Goal: Information Seeking & Learning: Learn about a topic

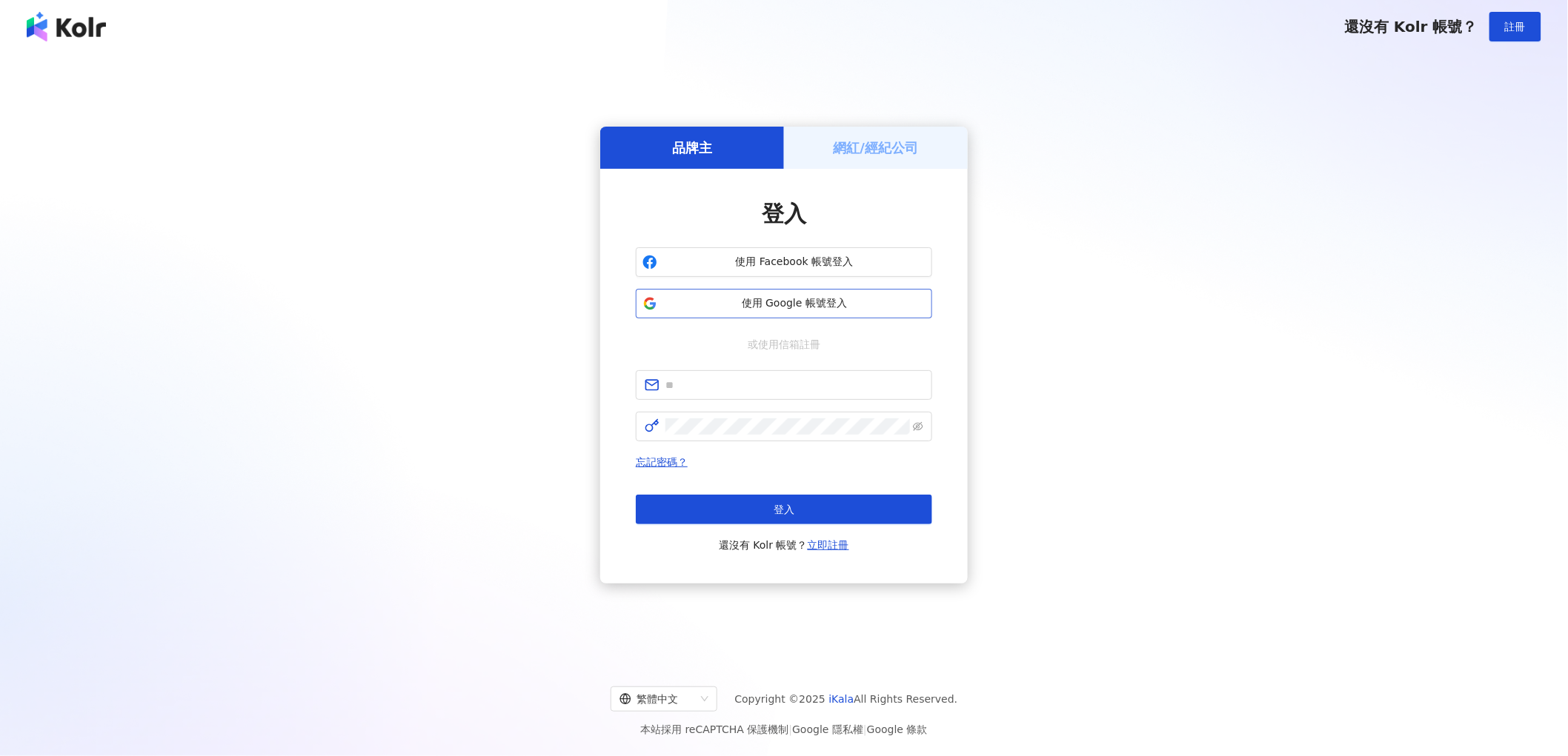
click at [798, 303] on span "使用 Google 帳號登入" at bounding box center [794, 303] width 262 height 15
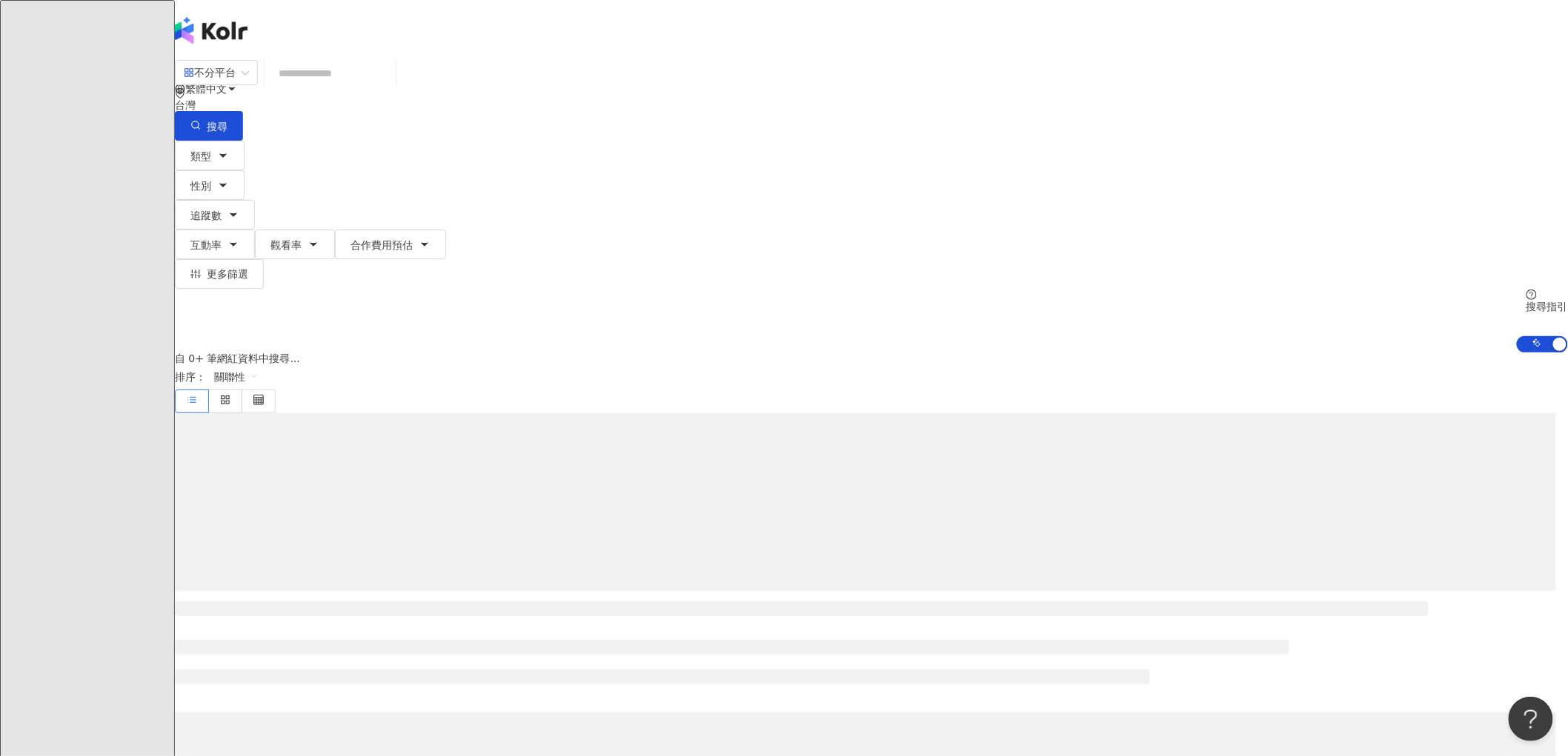
click at [391, 83] on input "search" at bounding box center [330, 73] width 120 height 28
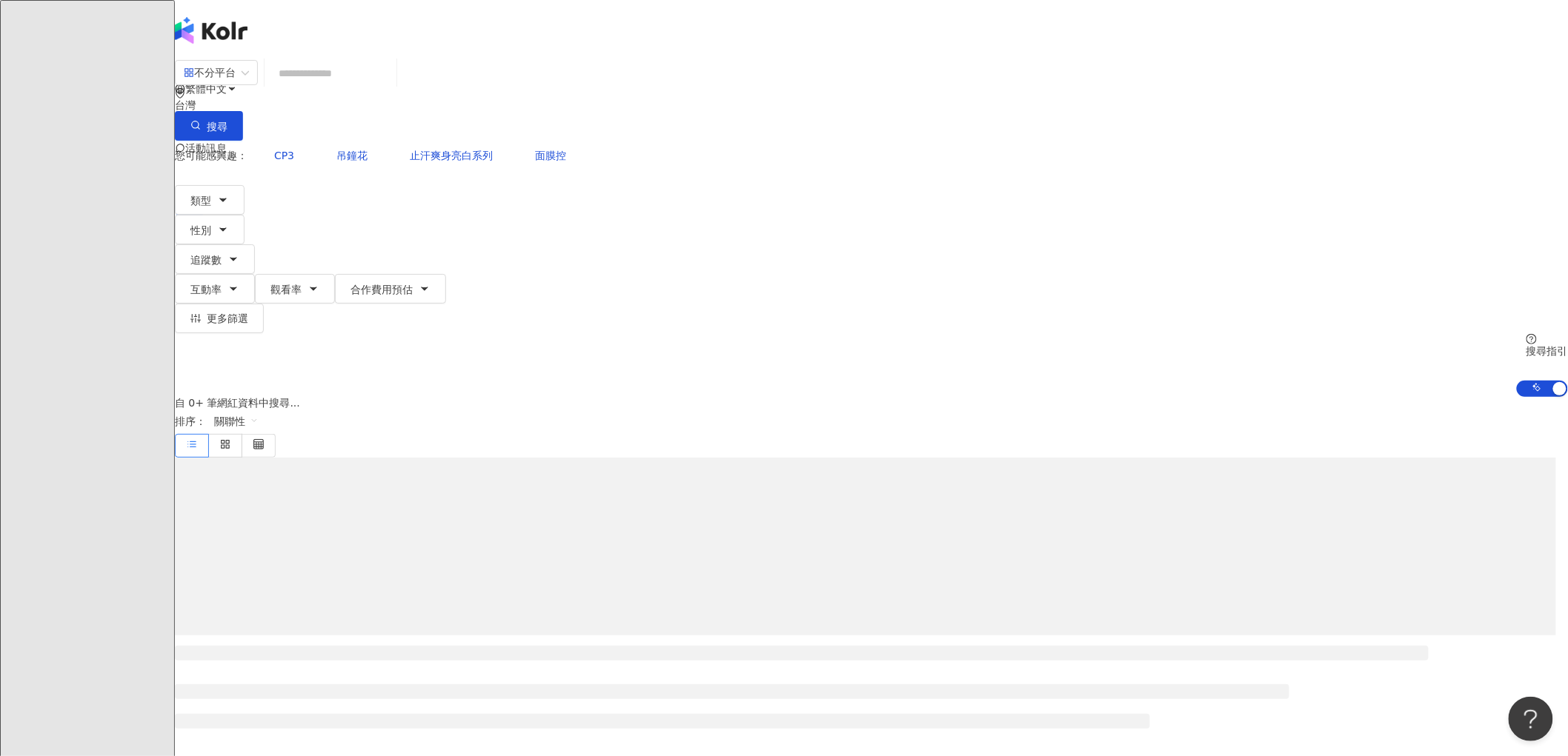
type input "**********"
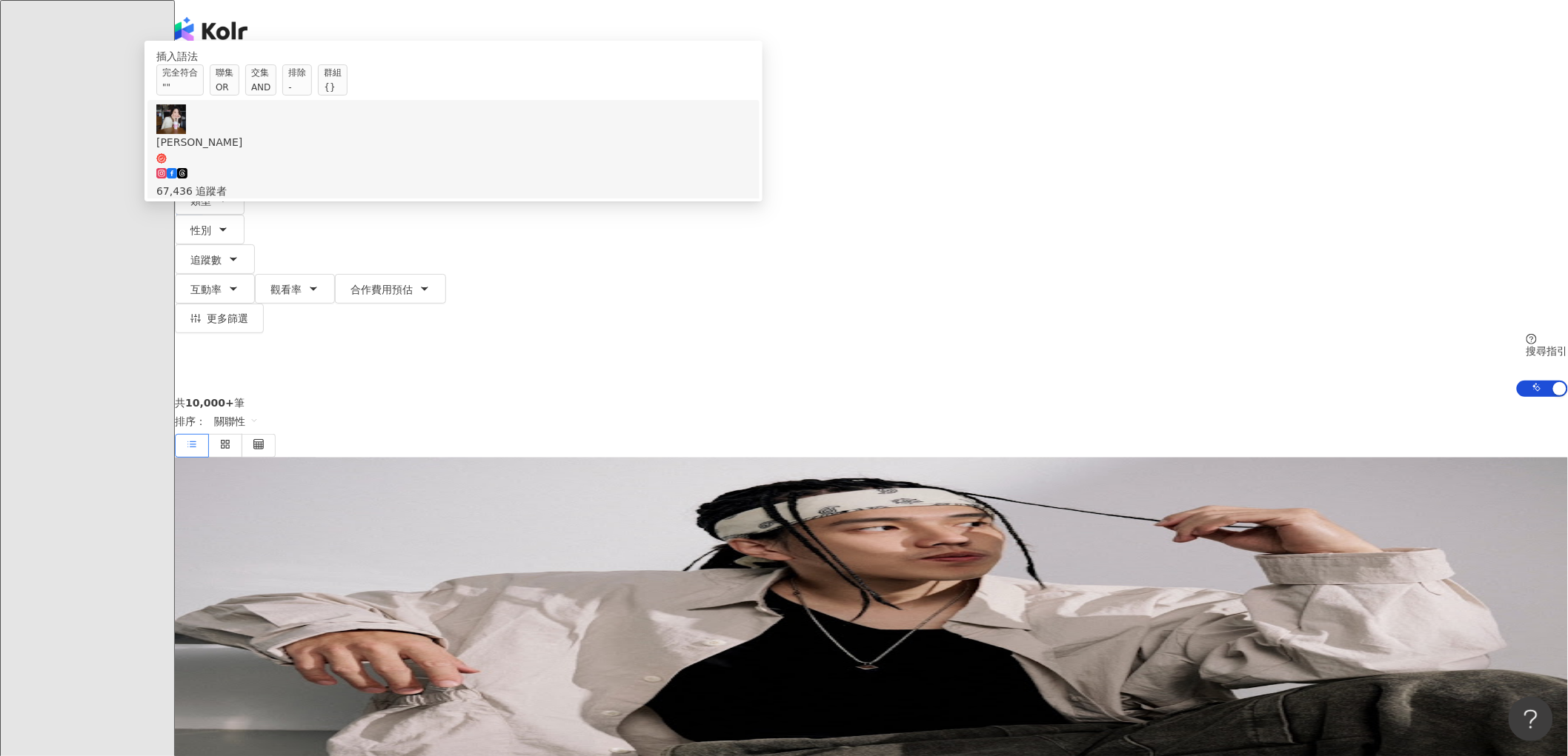
click at [618, 150] on div "Bonnie 波" at bounding box center [453, 141] width 594 height 16
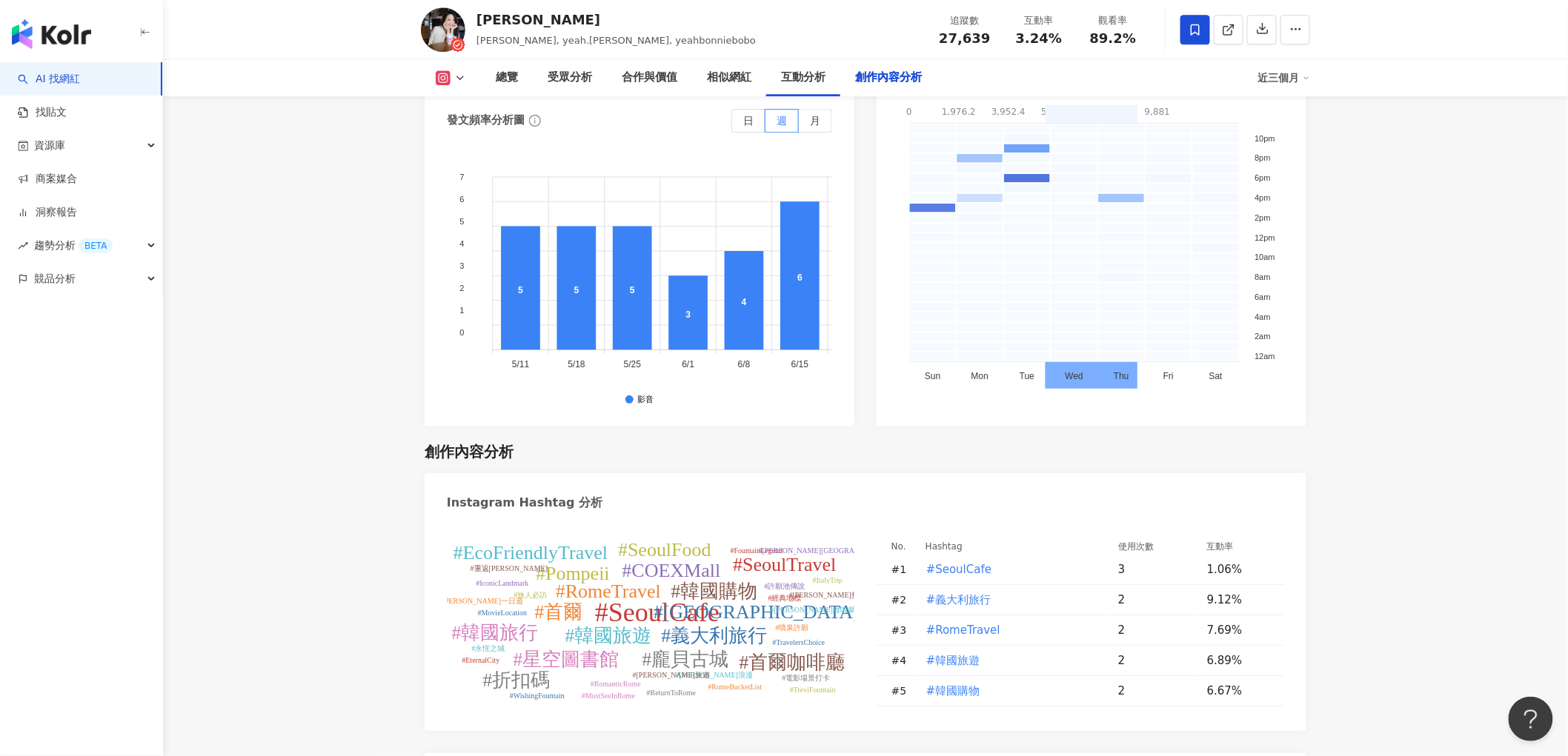
scroll to position [4525, 0]
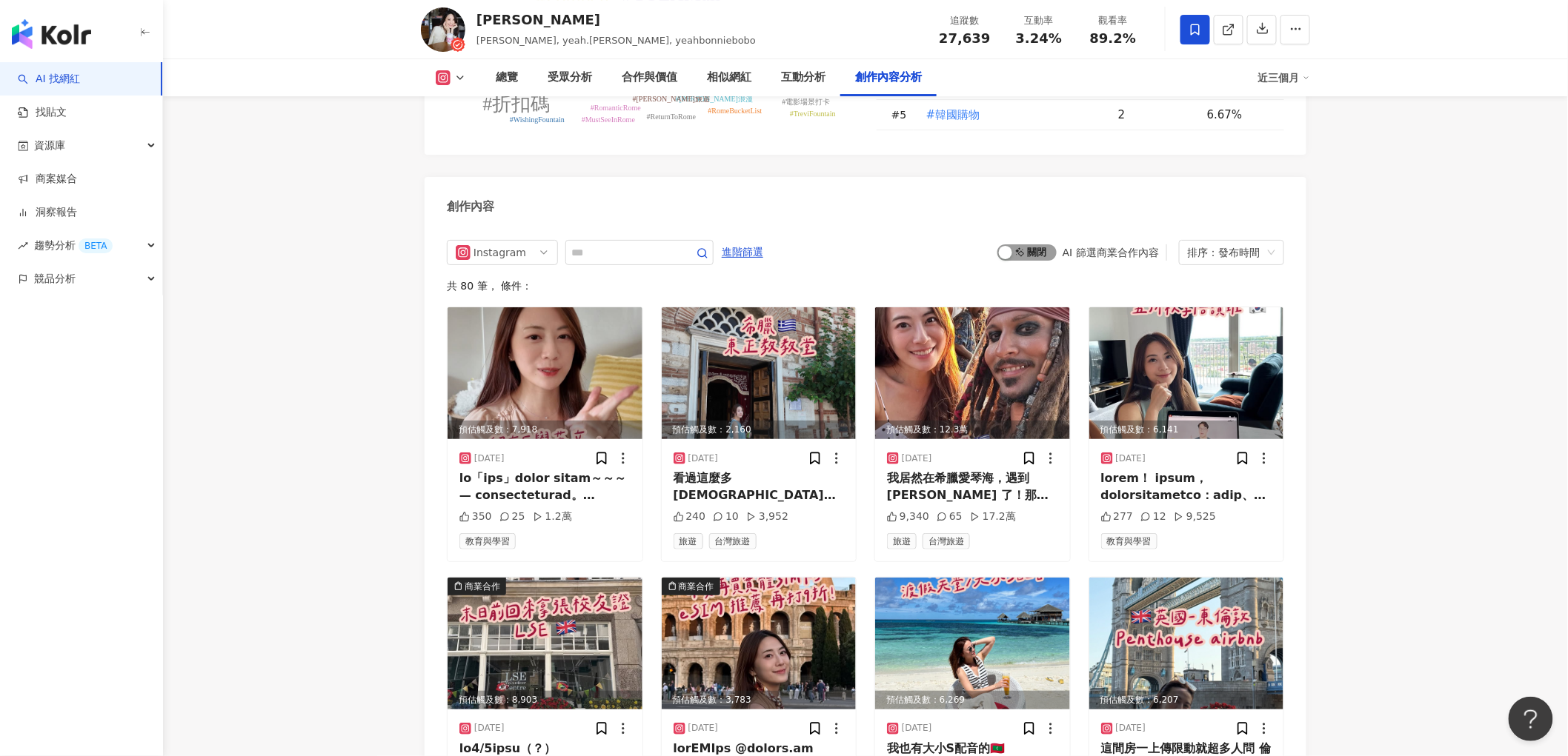
click at [1043, 244] on span "啟動 關閉" at bounding box center [1026, 252] width 60 height 16
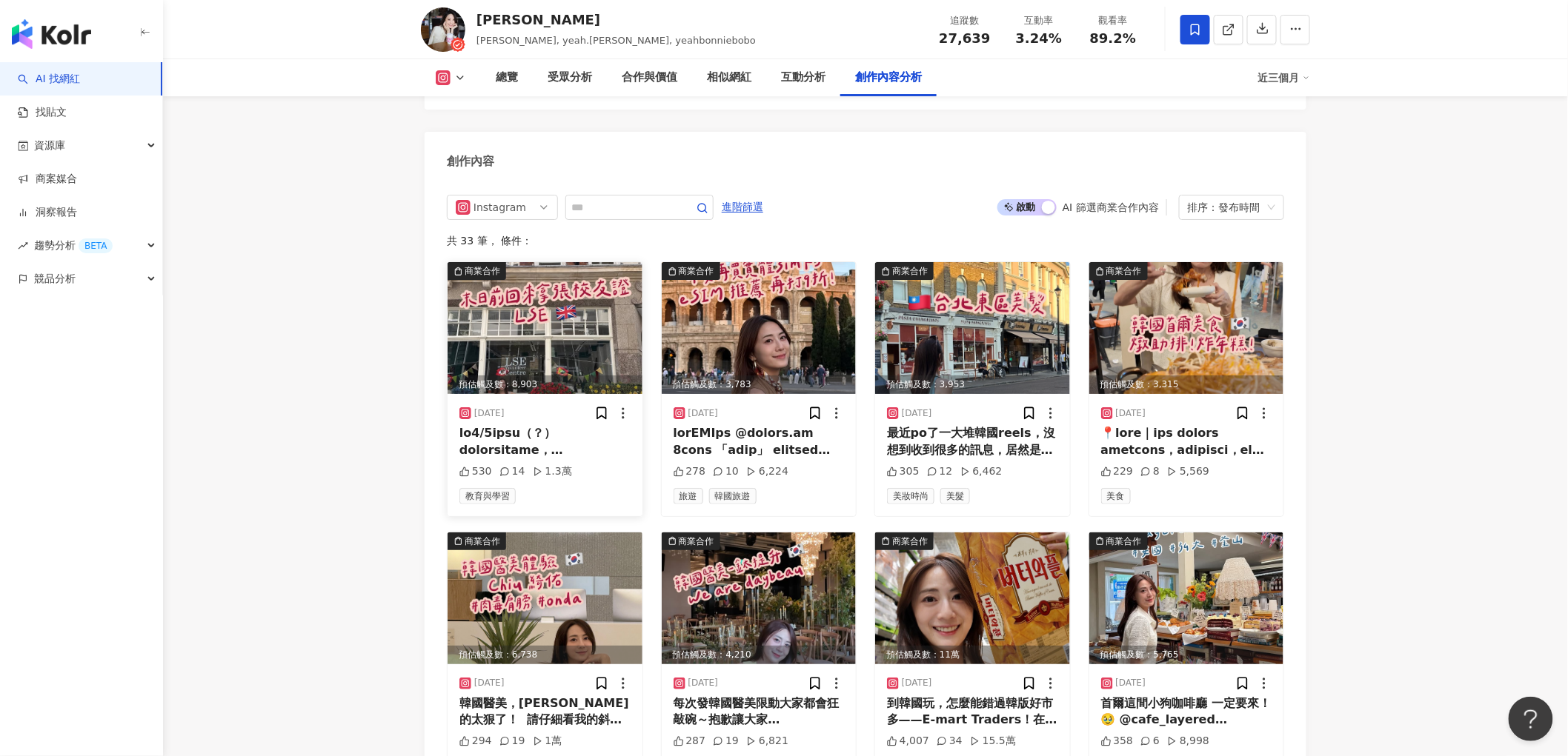
click at [523, 297] on img at bounding box center [545, 328] width 195 height 132
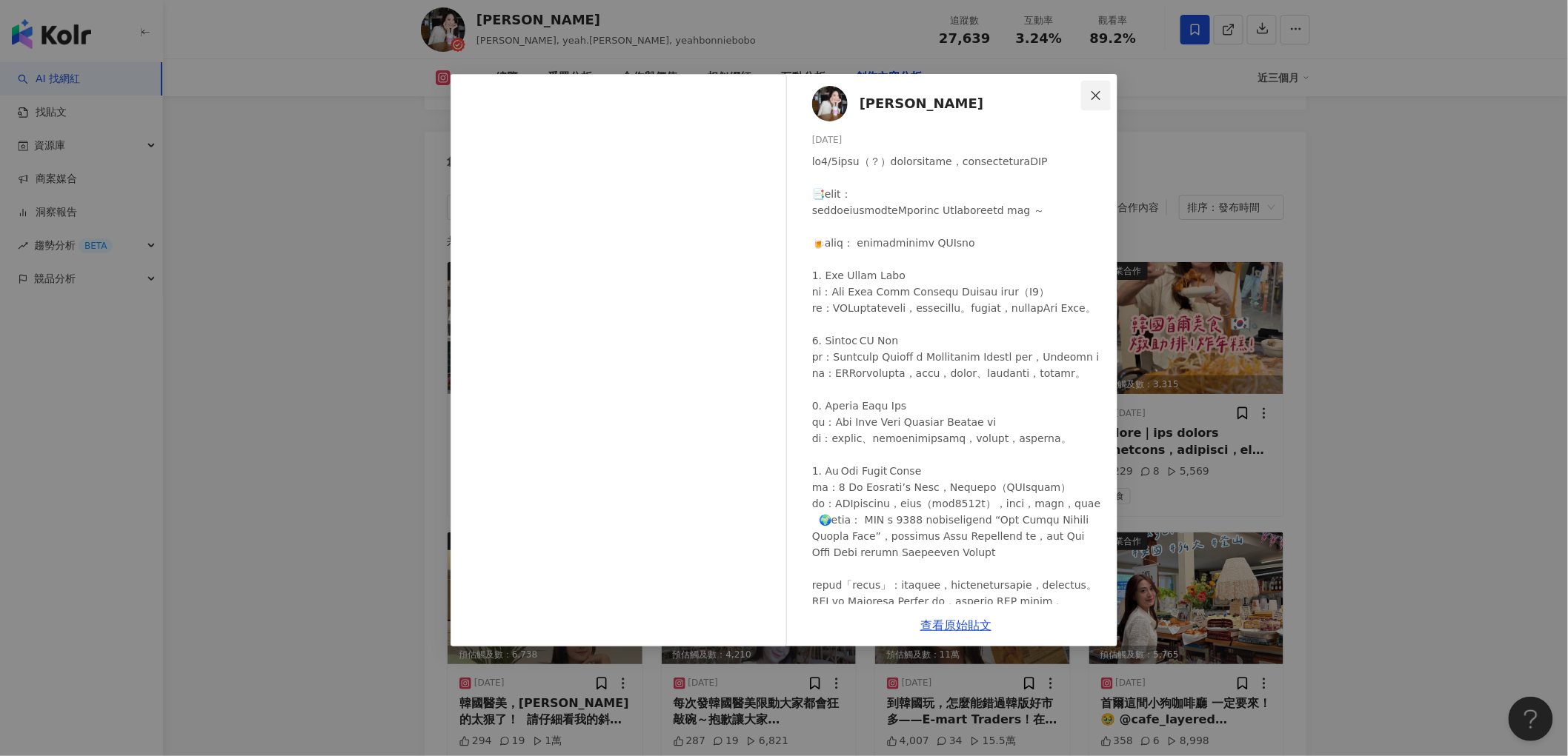
click at [1101, 97] on icon "close" at bounding box center [1096, 96] width 12 height 12
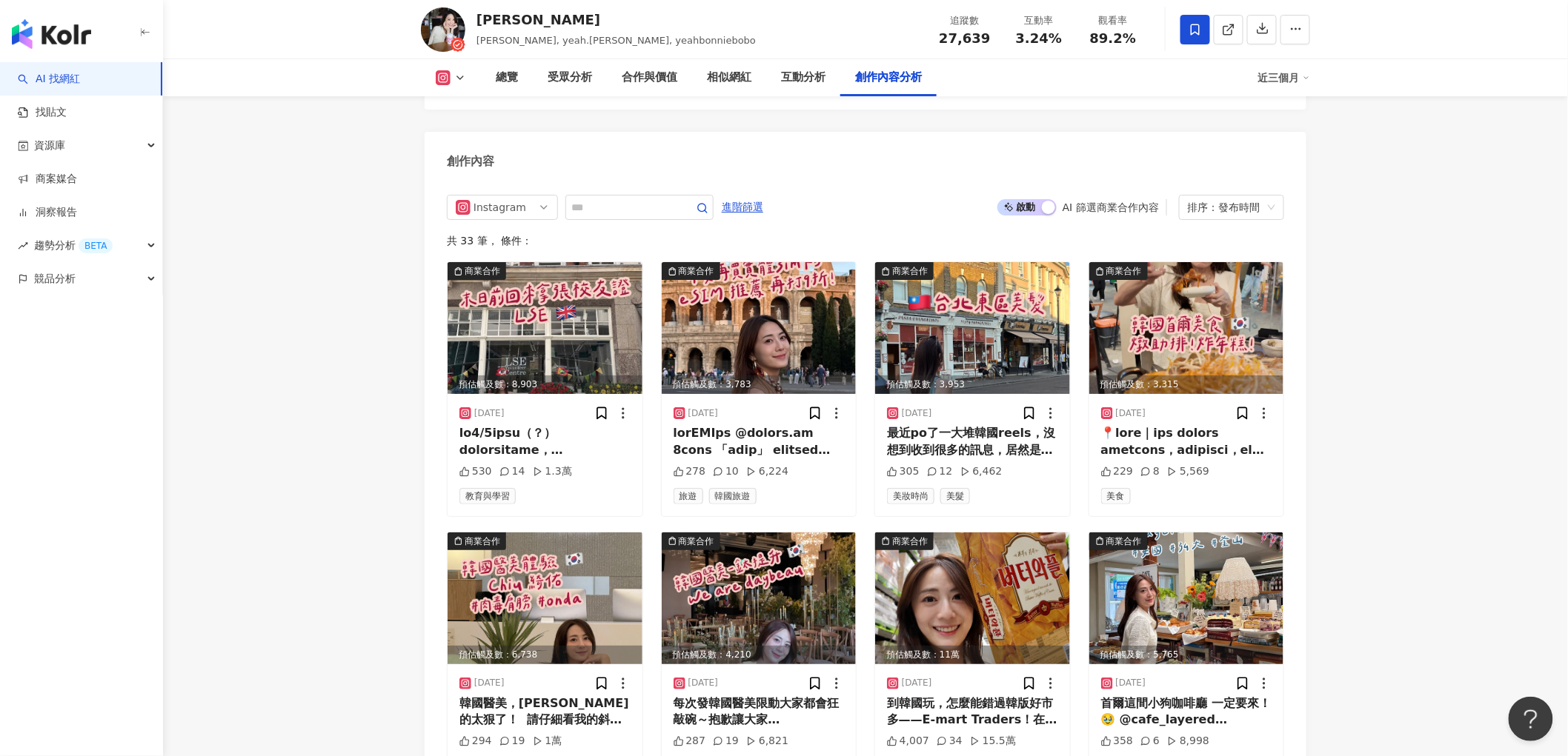
click at [1034, 199] on span "啟動 關閉" at bounding box center [1026, 207] width 60 height 16
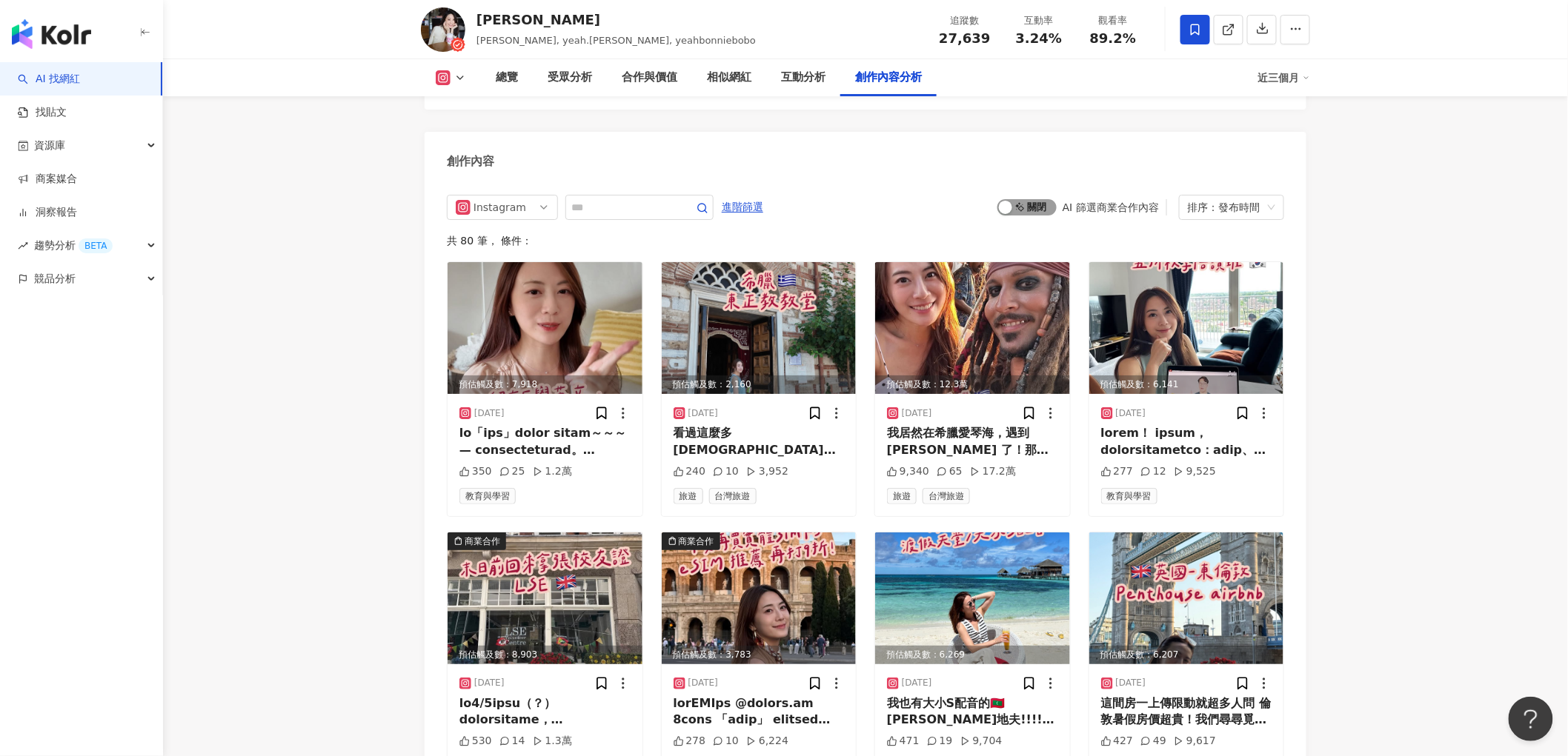
click at [1034, 199] on span "啟動 關閉" at bounding box center [1026, 207] width 60 height 16
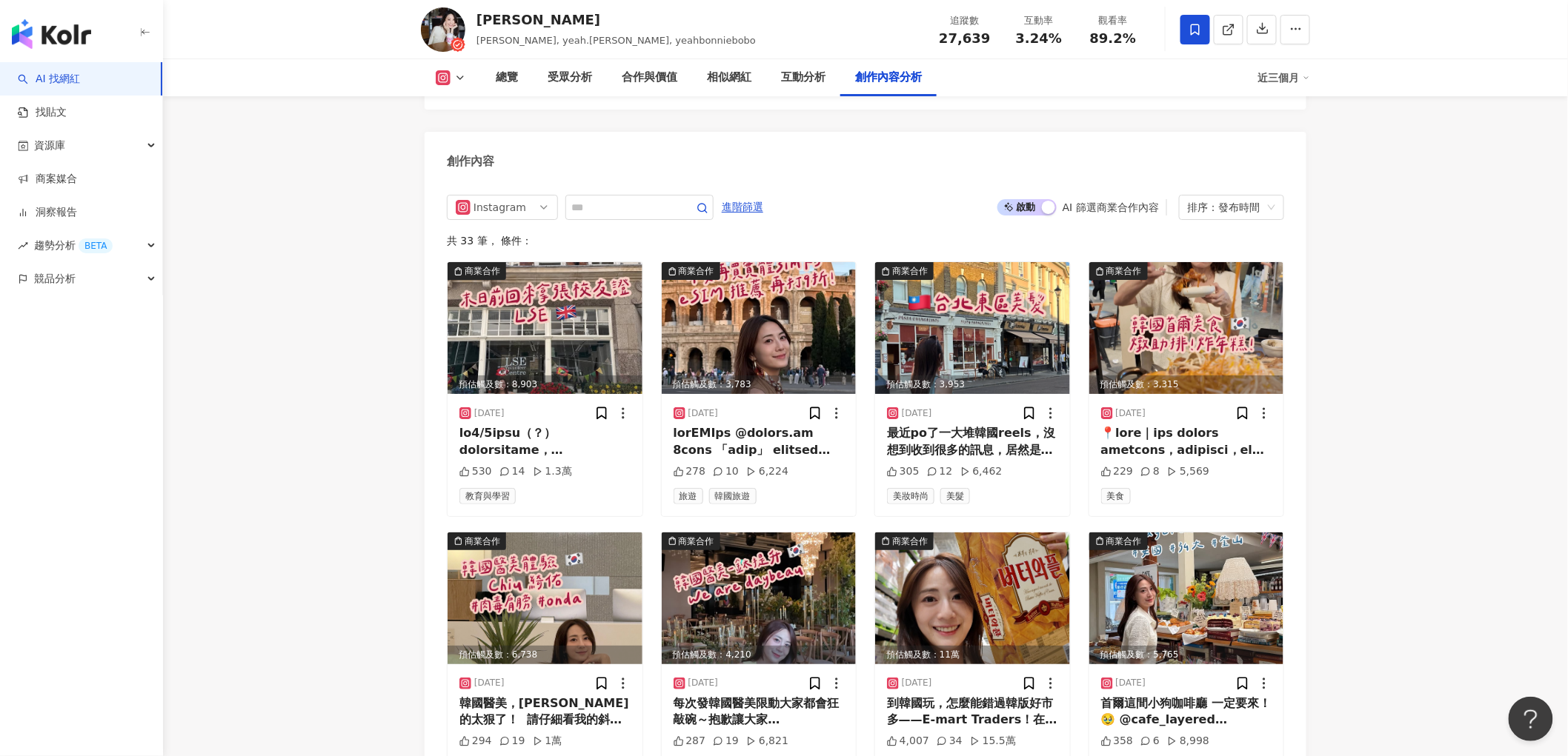
click at [1043, 201] on div "button" at bounding box center [1048, 207] width 13 height 13
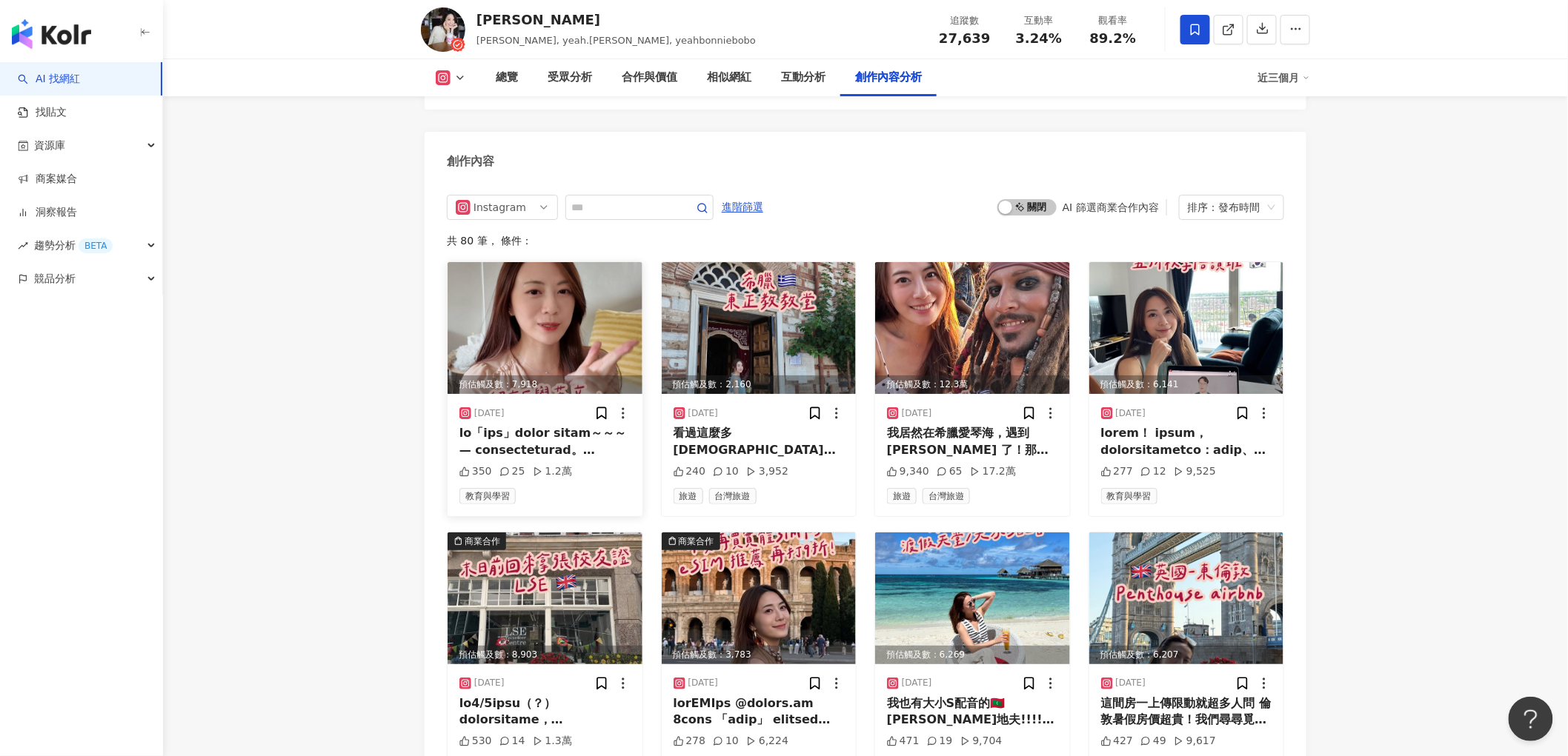
click at [549, 375] on div "預估觸及數：7,918" at bounding box center [545, 384] width 195 height 18
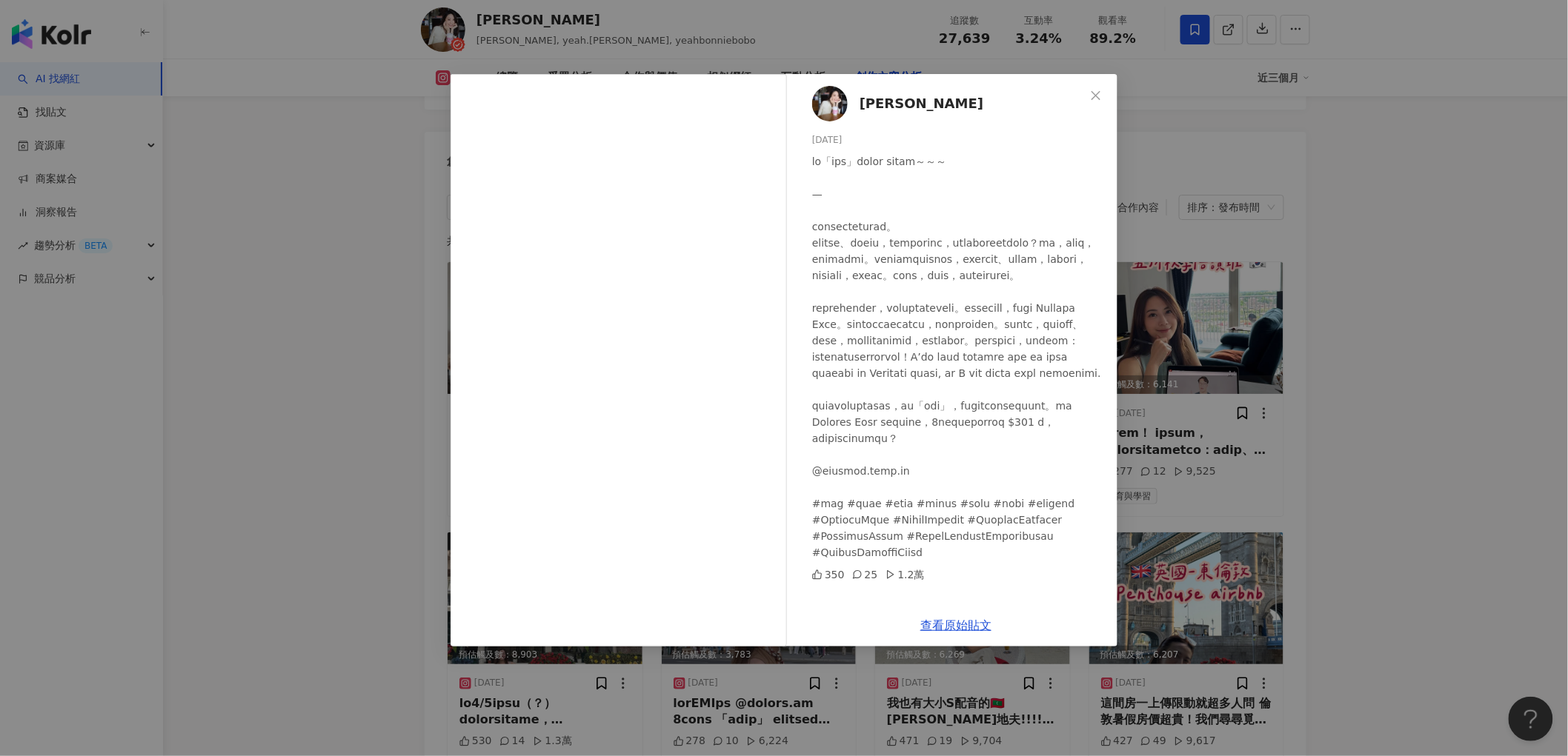
scroll to position [60, 0]
click at [1395, 346] on div "Bonnie 波 2025/7/31 350 25 1.2萬 查看原始貼文" at bounding box center [784, 378] width 1568 height 756
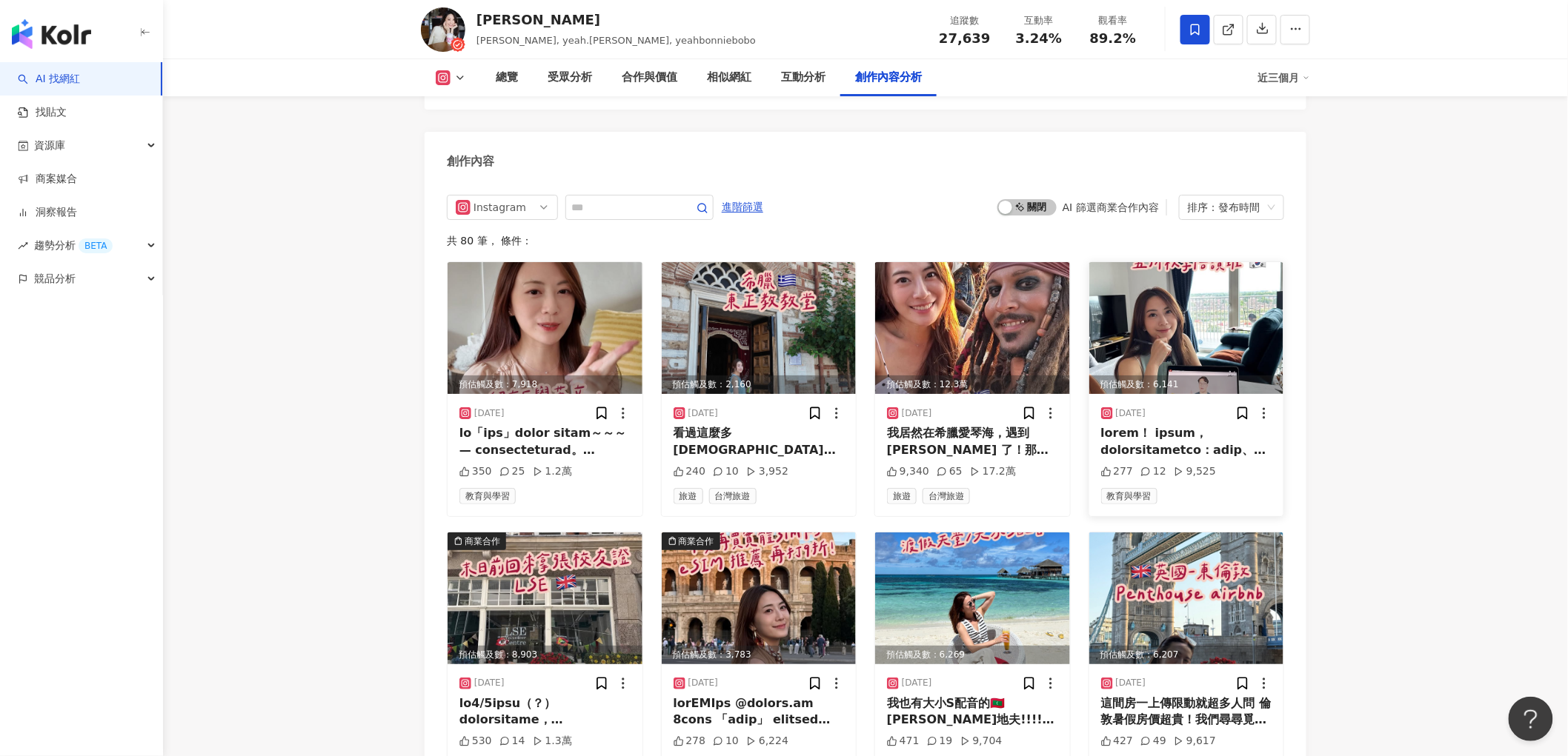
click at [1158, 278] on img at bounding box center [1187, 328] width 195 height 132
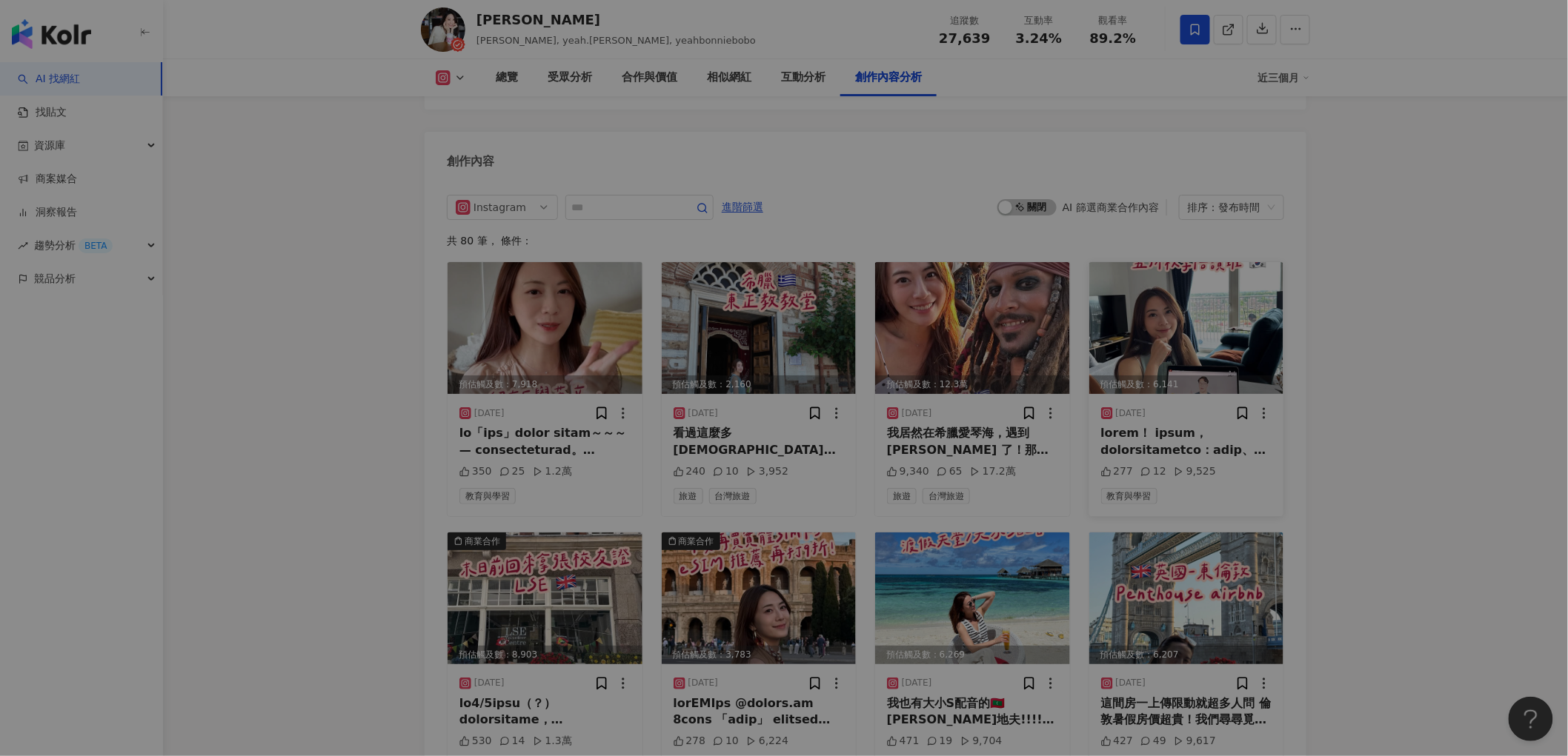
click at [1158, 278] on div "View post on Instagram 查看原始貼文" at bounding box center [784, 378] width 1568 height 756
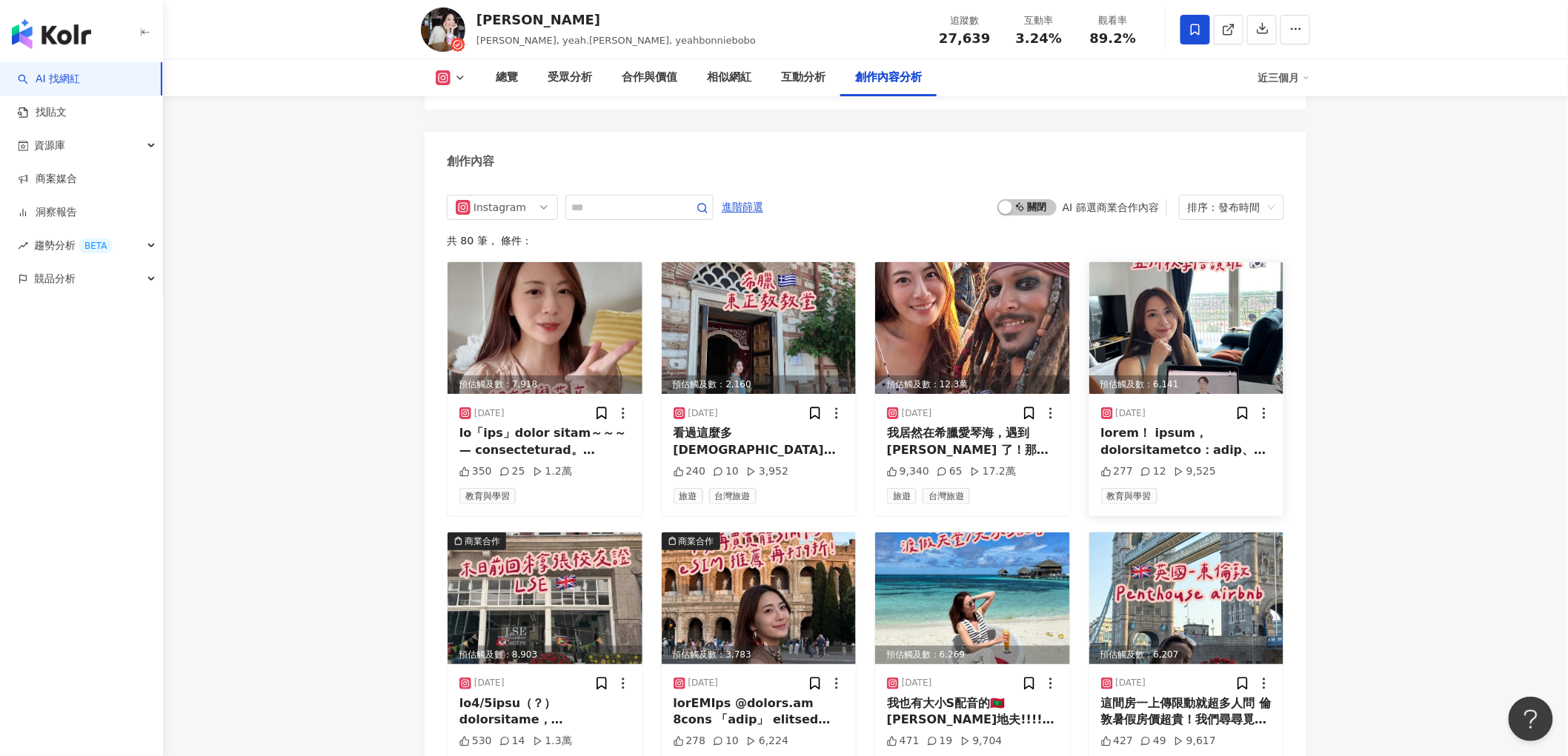
click at [1206, 297] on img at bounding box center [1187, 328] width 195 height 132
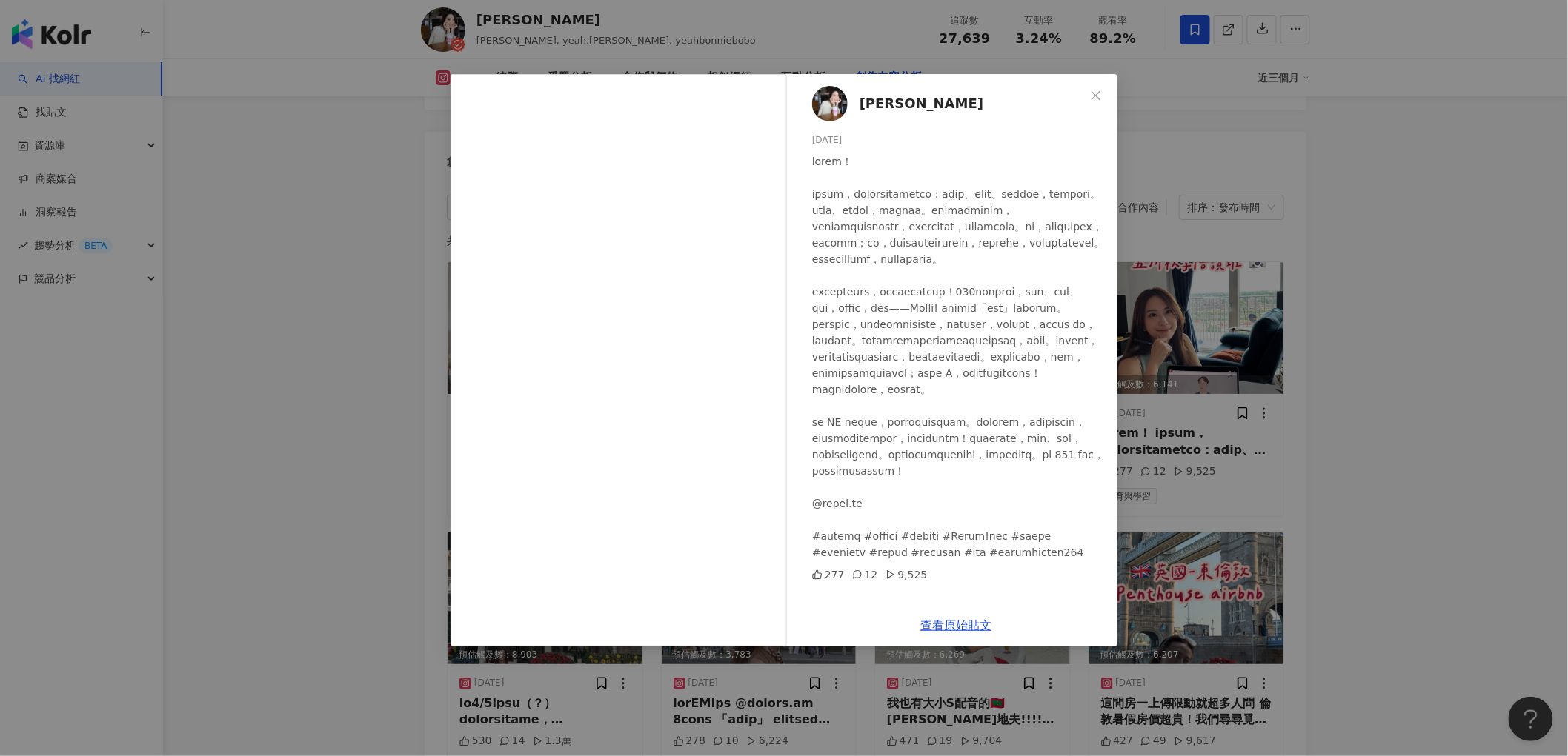
scroll to position [124, 0]
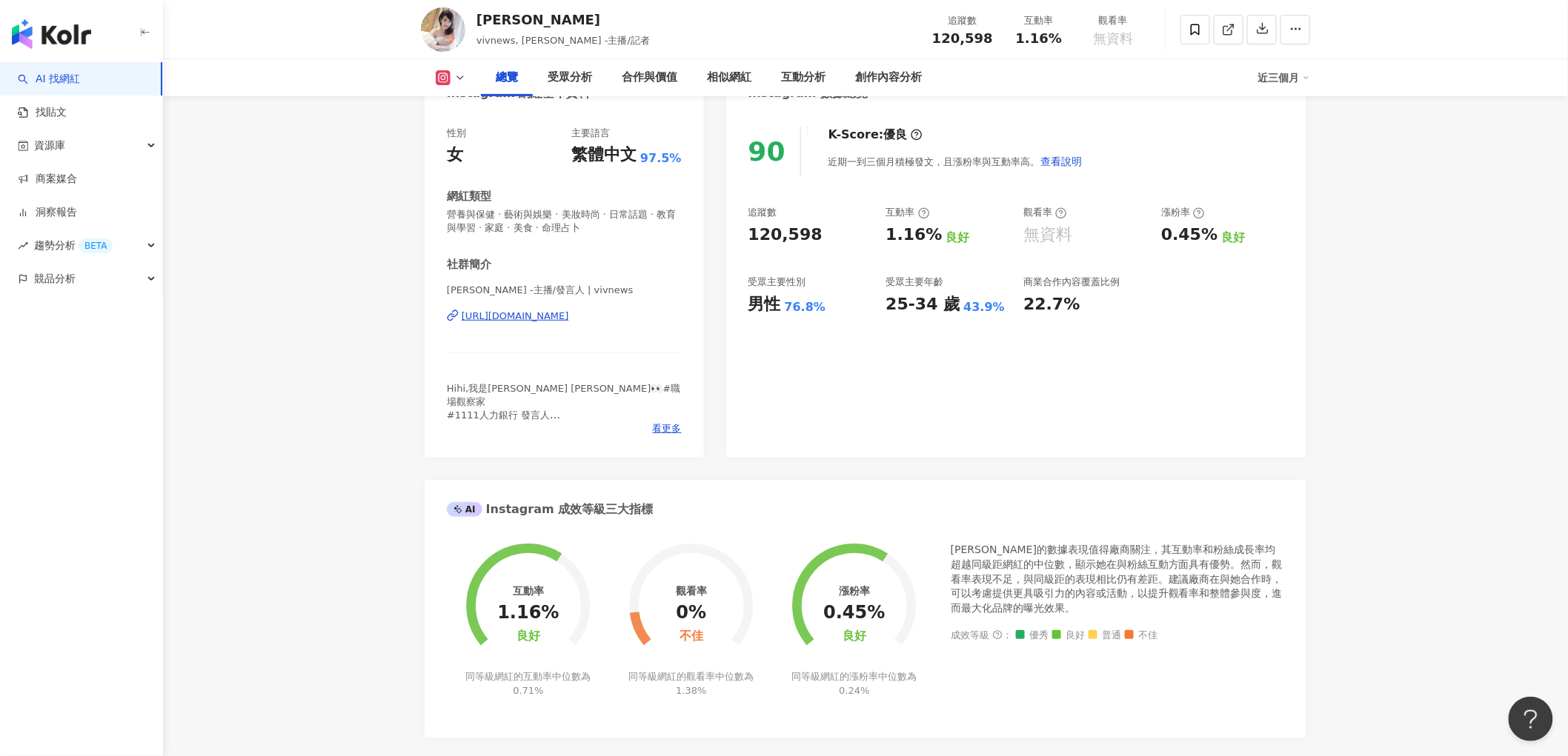
scroll to position [160, 0]
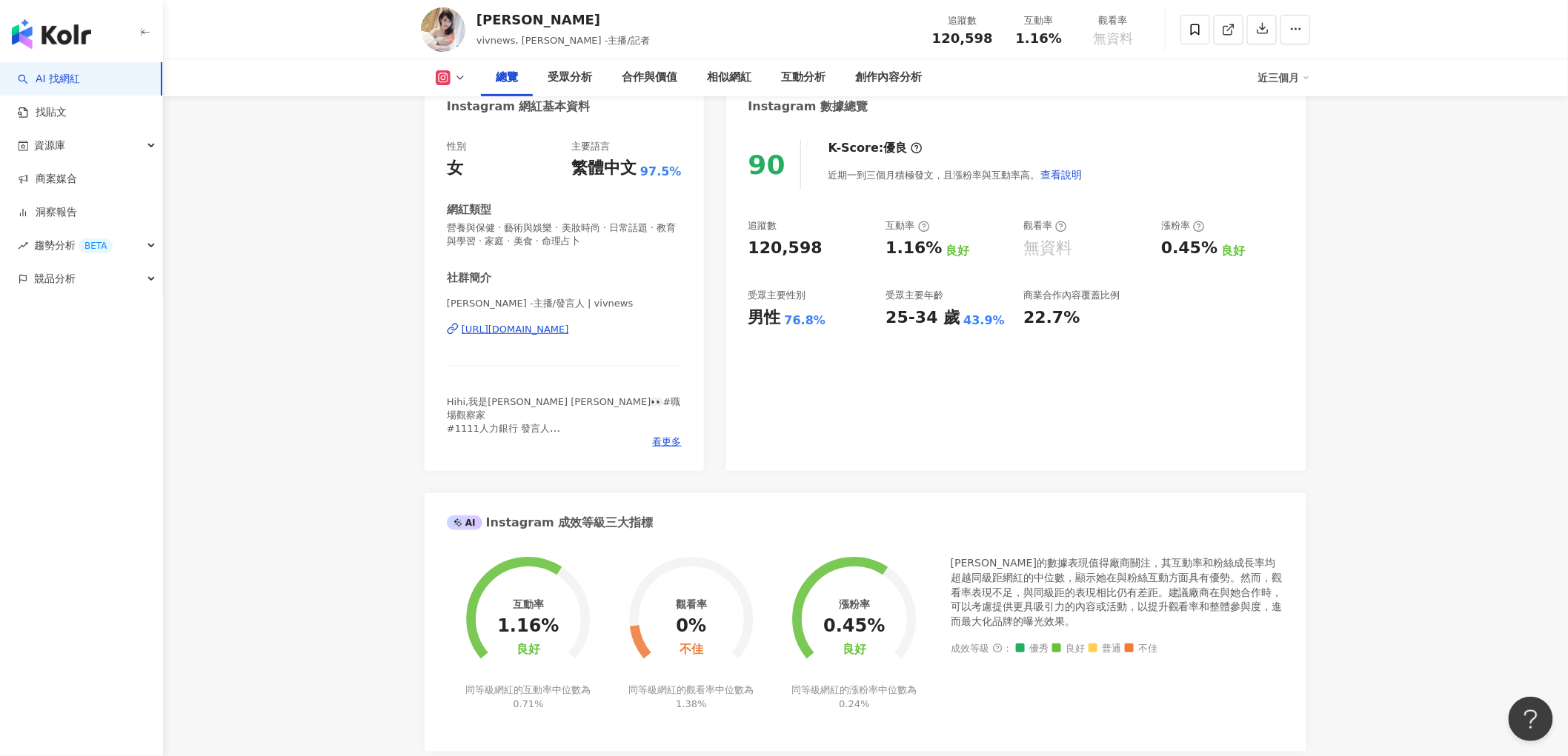
click at [1205, 66] on span "解鎖最新數據" at bounding box center [1199, 54] width 62 height 23
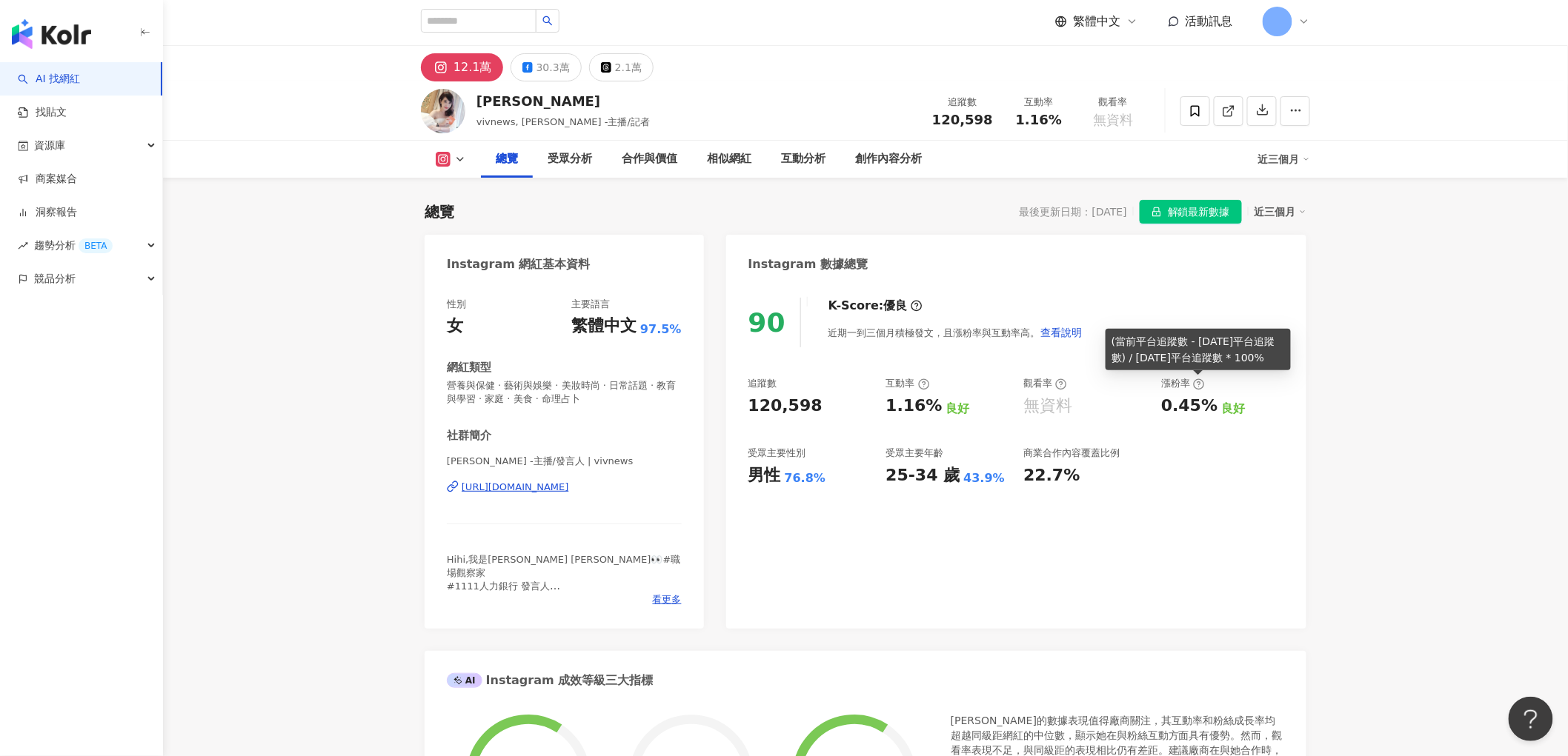
click at [1205, 213] on span "解鎖最新數據" at bounding box center [1199, 212] width 62 height 23
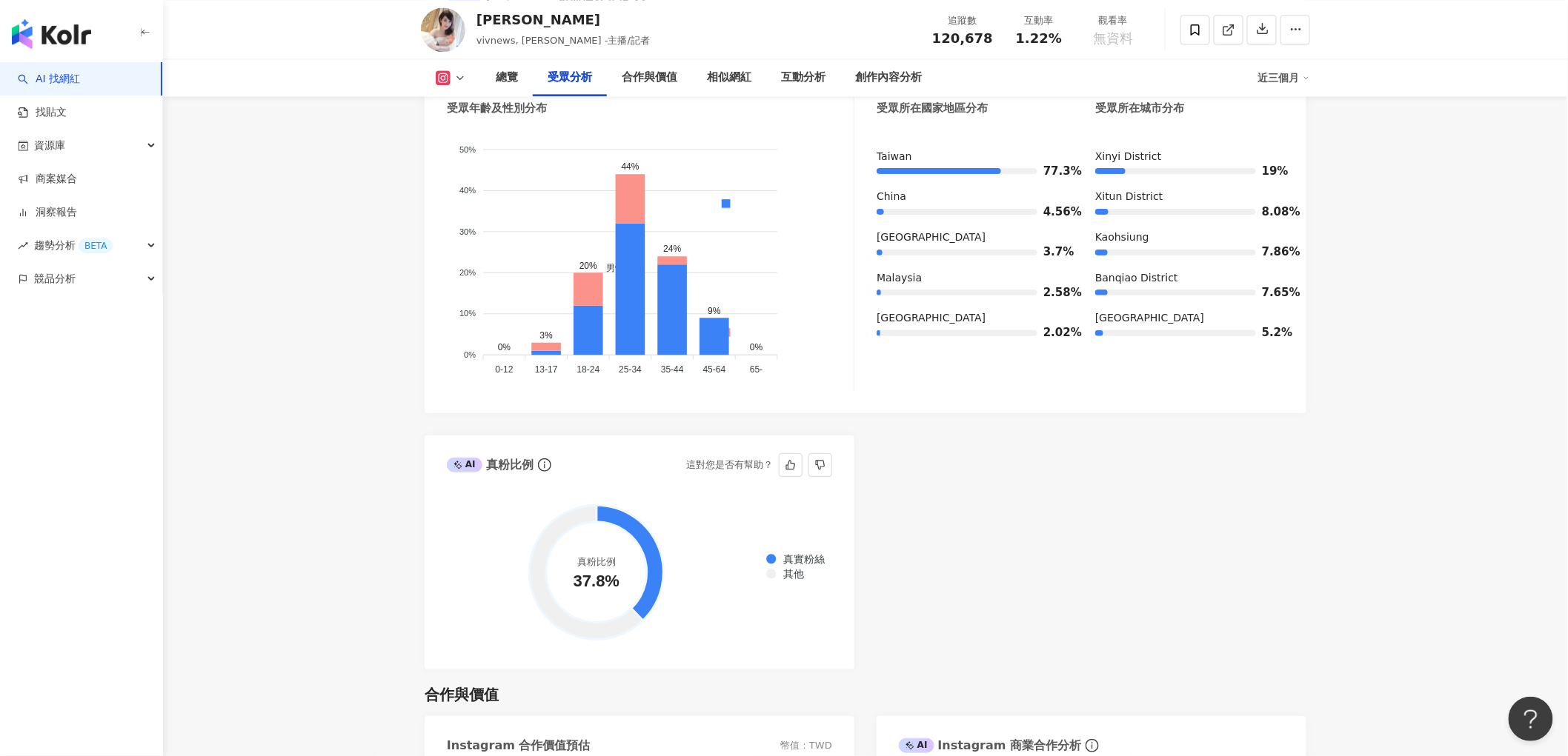
scroll to position [1326, 0]
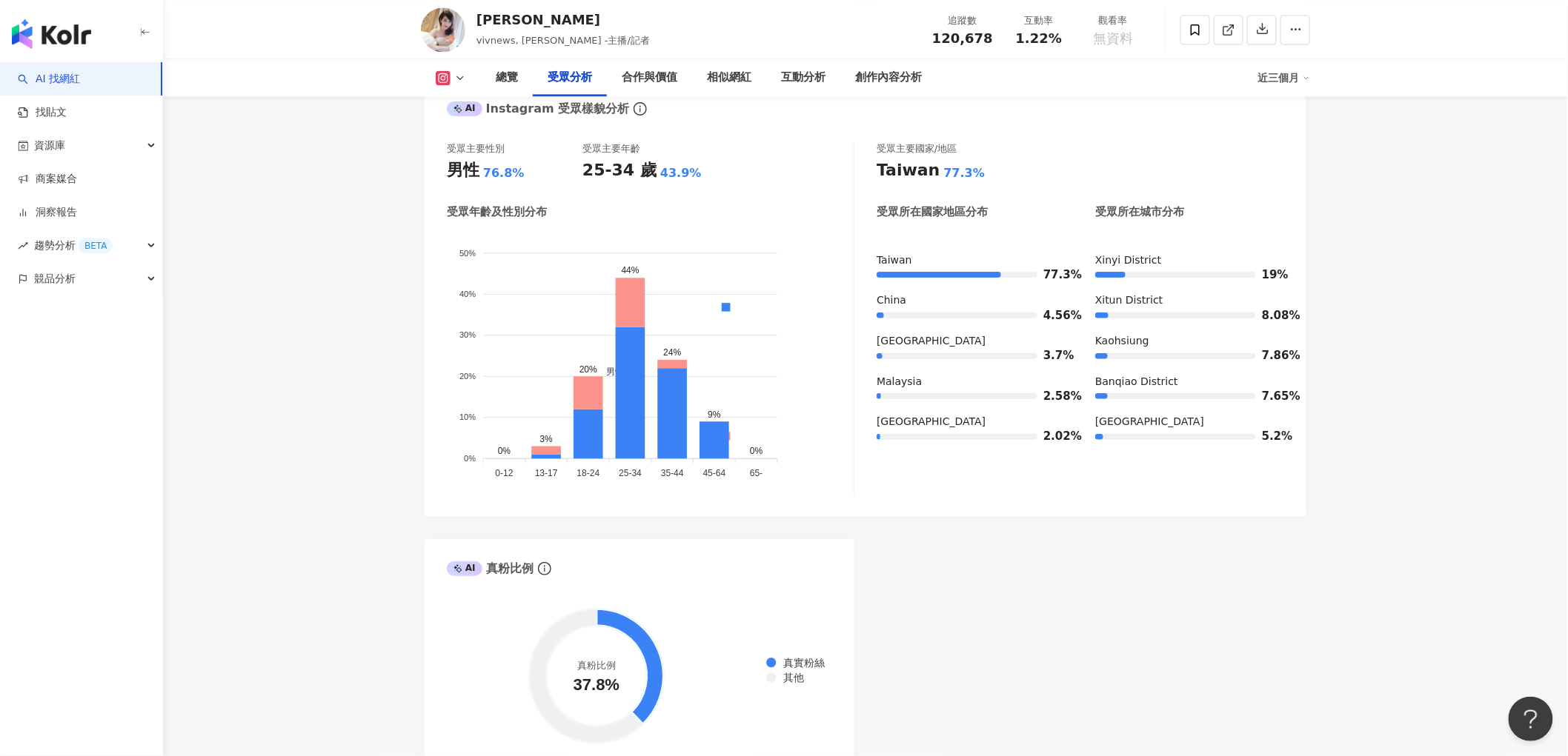
click at [454, 76] on button at bounding box center [451, 78] width 60 height 15
click at [476, 138] on button "Facebook" at bounding box center [467, 139] width 76 height 21
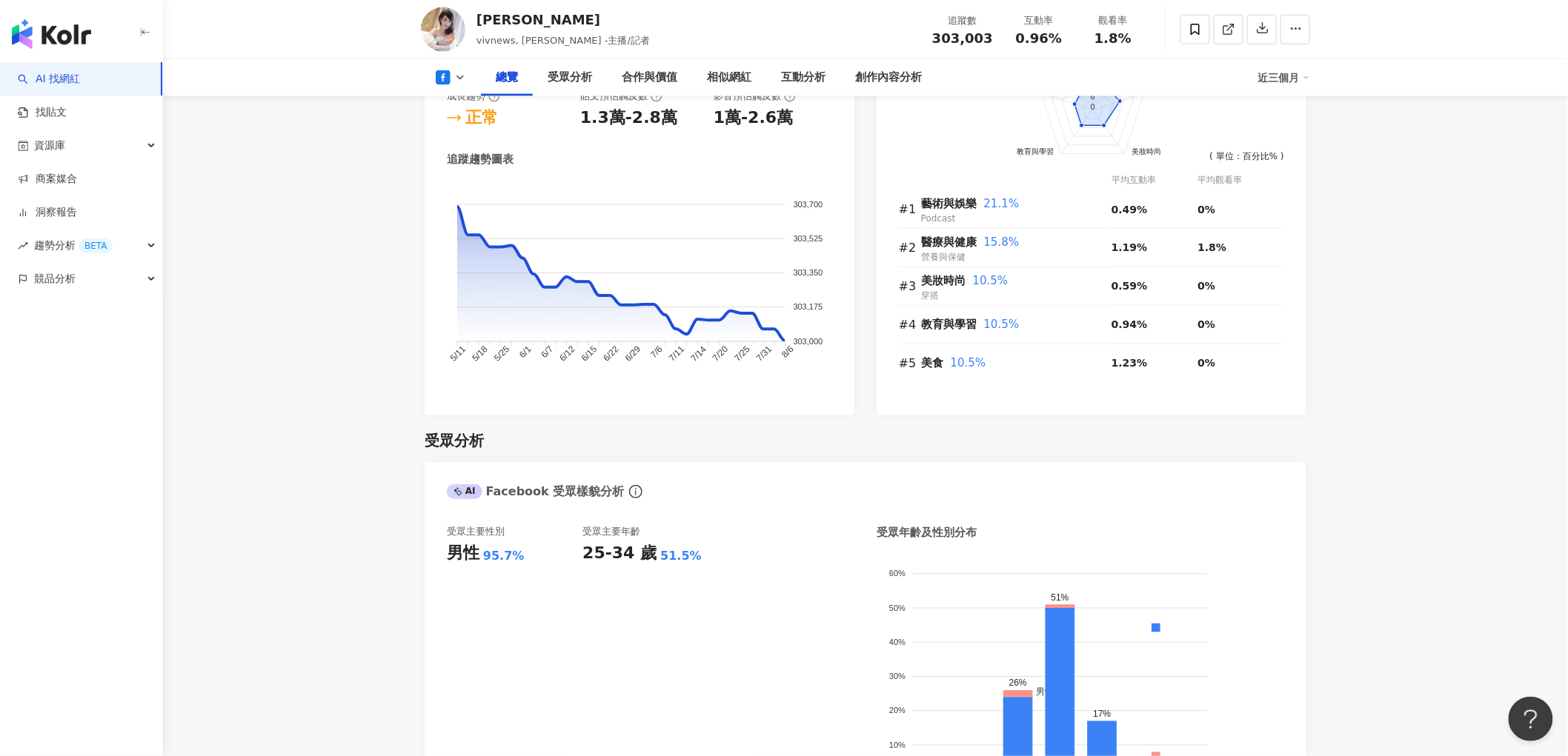
scroll to position [914, 0]
